Goal: Information Seeking & Learning: Stay updated

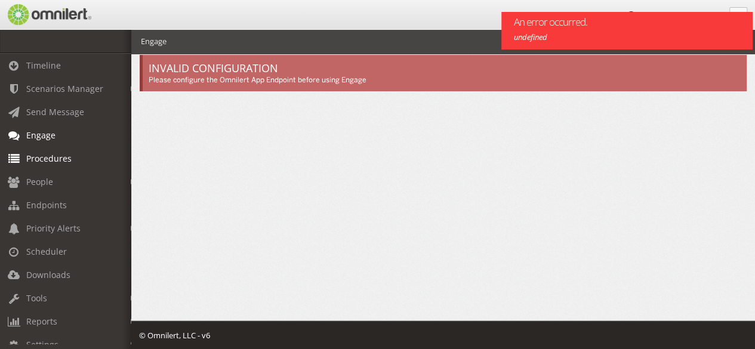
click at [38, 153] on span "Procedures" at bounding box center [48, 158] width 45 height 11
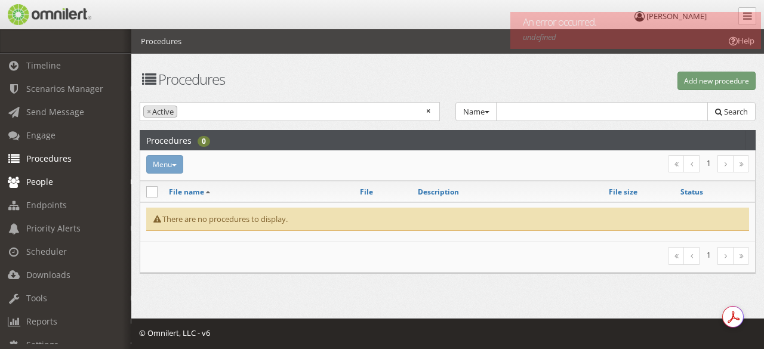
click at [50, 177] on span "People" at bounding box center [39, 181] width 27 height 11
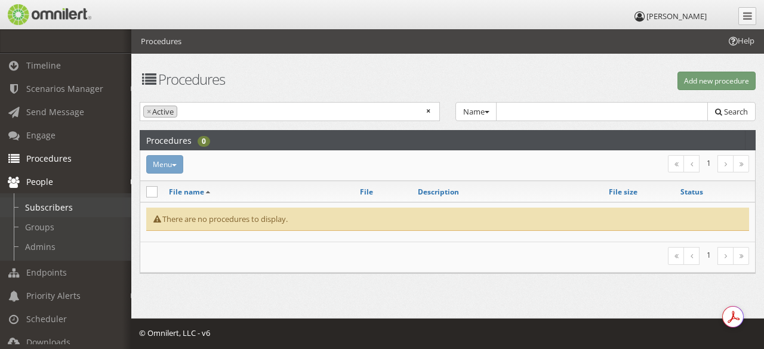
click at [46, 205] on link "Subscribers" at bounding box center [71, 208] width 142 height 20
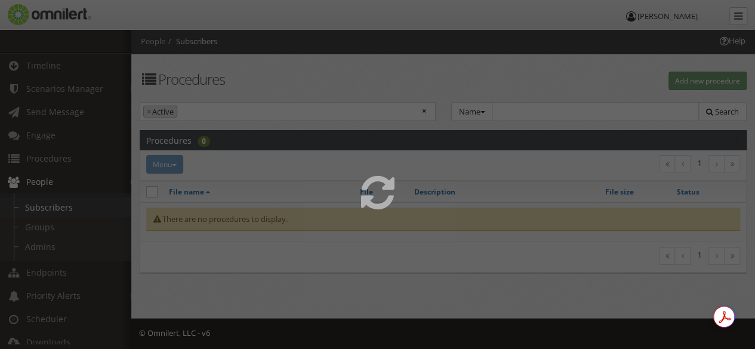
select select
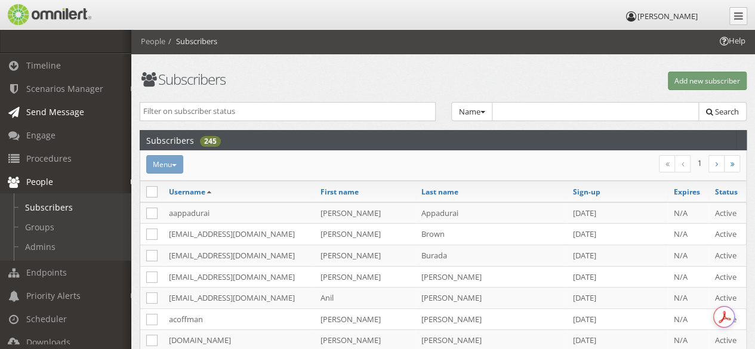
click at [42, 110] on span "Send Message" at bounding box center [55, 111] width 58 height 11
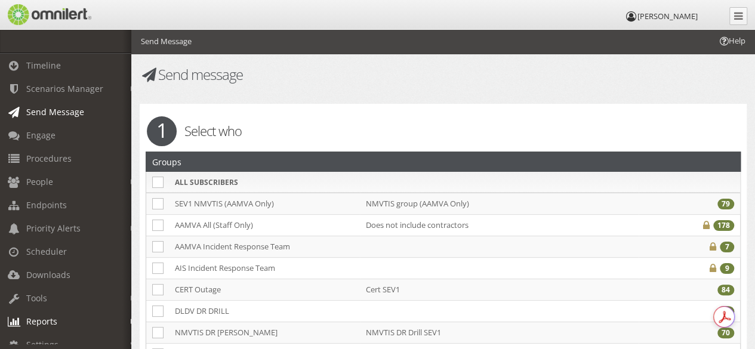
click at [131, 321] on em at bounding box center [133, 322] width 5 height 7
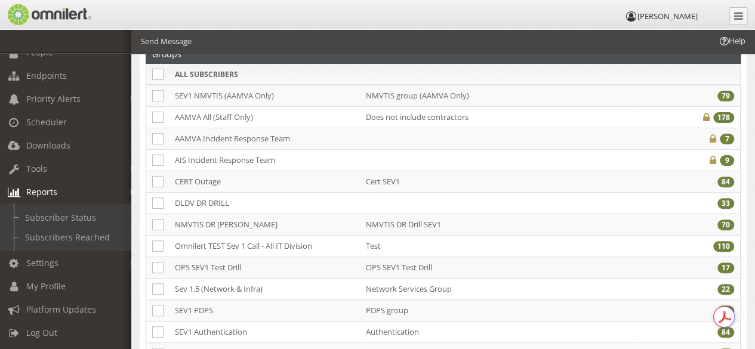
scroll to position [109, 0]
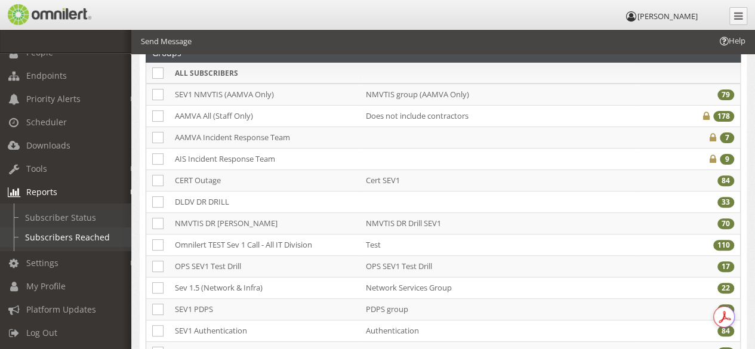
click at [66, 229] on link "Subscribers Reached" at bounding box center [71, 237] width 142 height 20
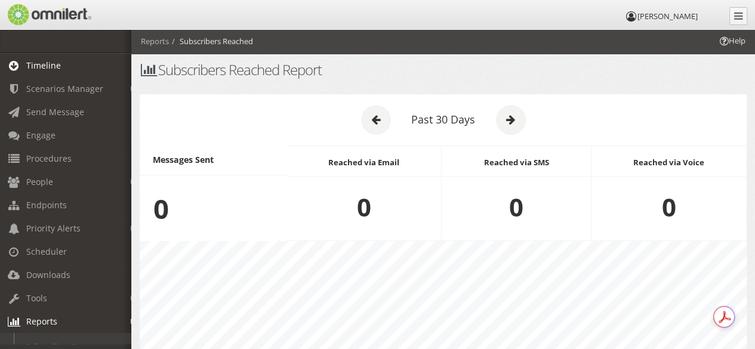
click at [35, 64] on span "Timeline" at bounding box center [43, 65] width 35 height 11
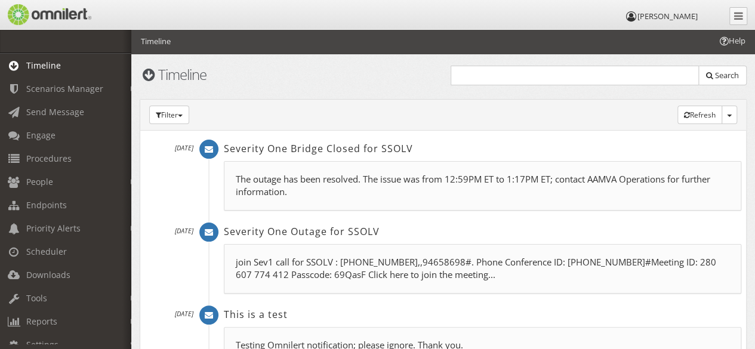
click at [421, 182] on p "The outage has been resolved. The issue was from 12:59PM ET to 1:17PM ET; conta…" at bounding box center [483, 186] width 494 height 26
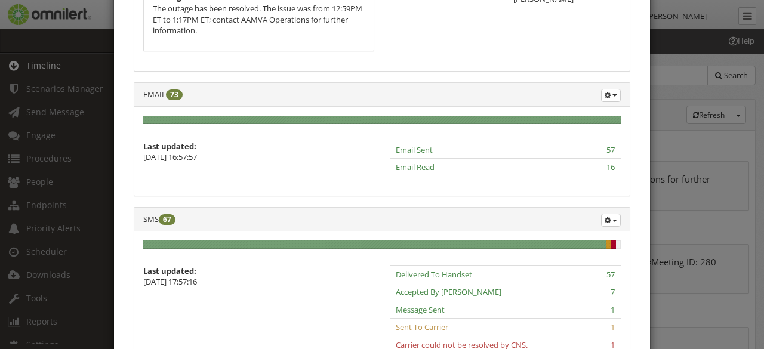
scroll to position [143, 0]
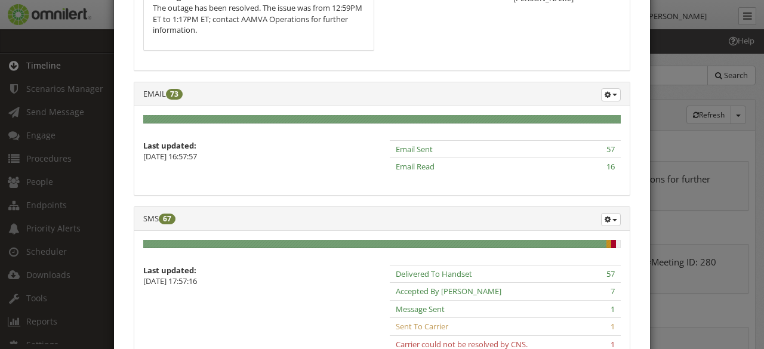
click at [417, 144] on span "Email Sent" at bounding box center [414, 149] width 37 height 11
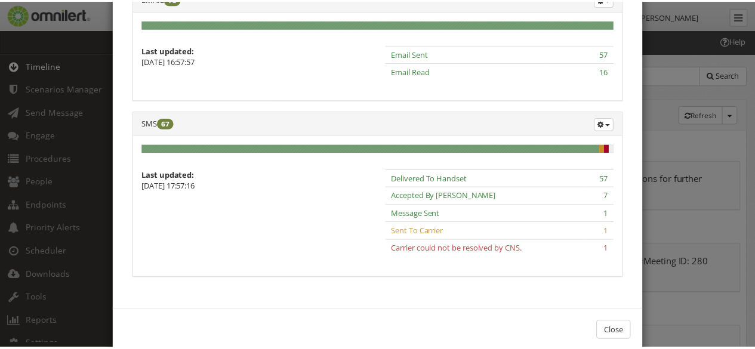
scroll to position [245, 0]
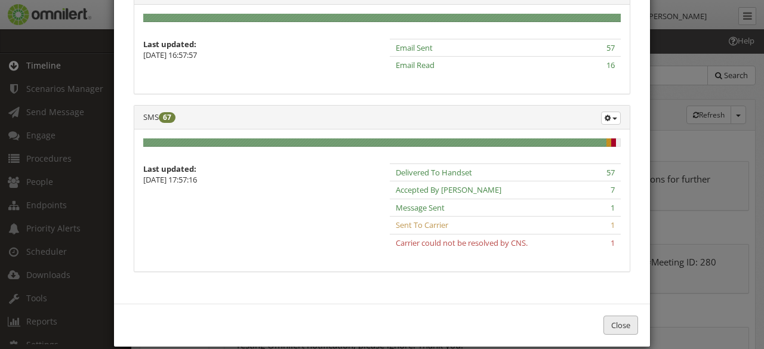
click at [611, 319] on button "Close" at bounding box center [621, 326] width 35 height 20
